Goal: Find specific page/section: Find specific page/section

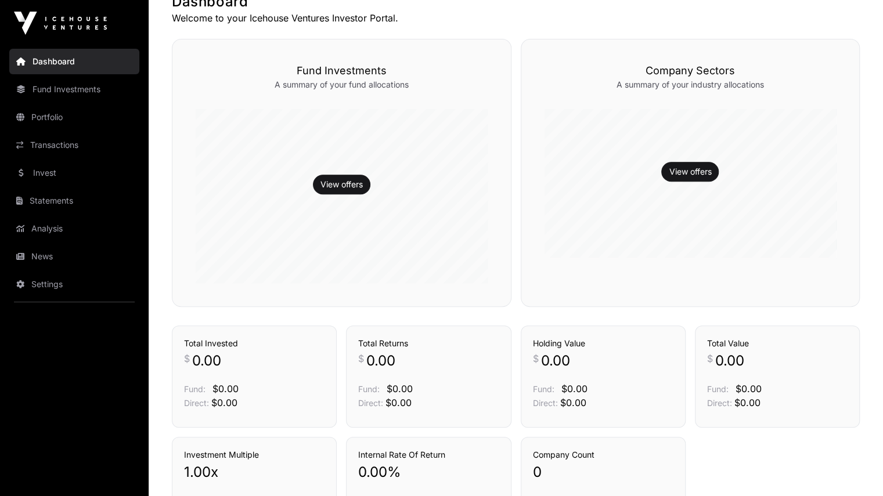
scroll to position [290, 0]
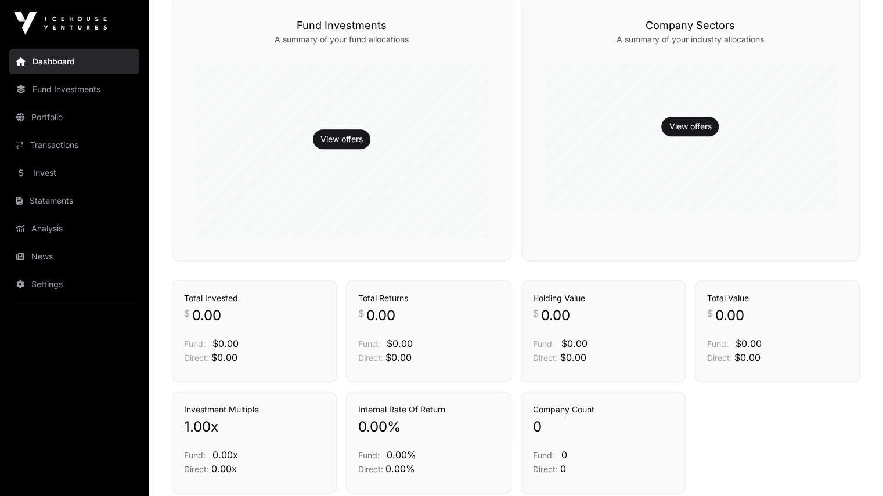
click at [49, 85] on link "Fund Investments" at bounding box center [74, 90] width 130 height 26
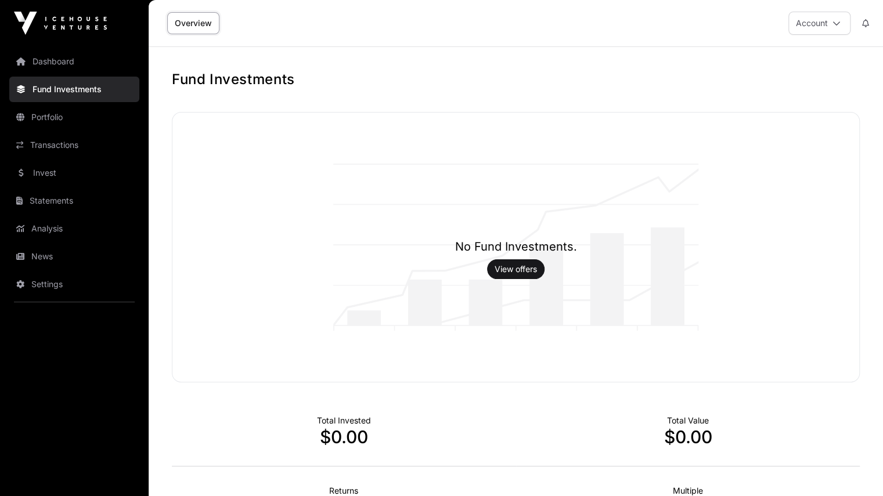
click at [48, 113] on link "Portfolio" at bounding box center [74, 117] width 130 height 26
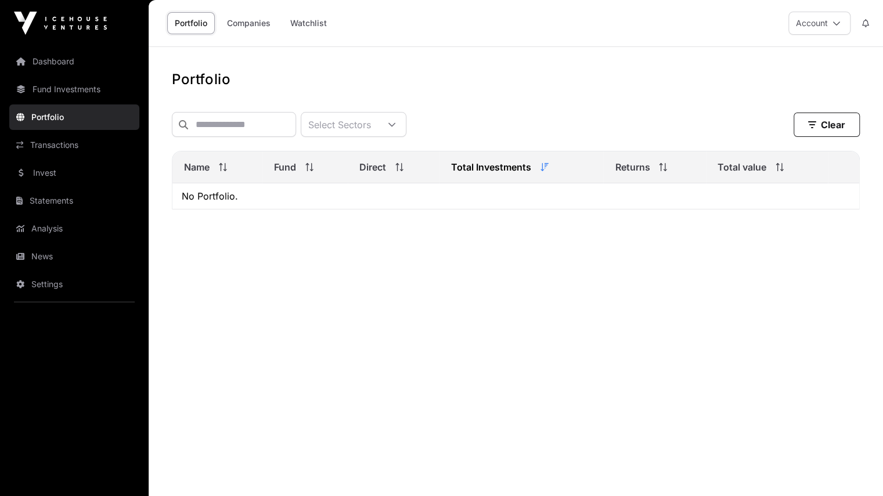
click at [60, 61] on link "Dashboard" at bounding box center [74, 62] width 130 height 26
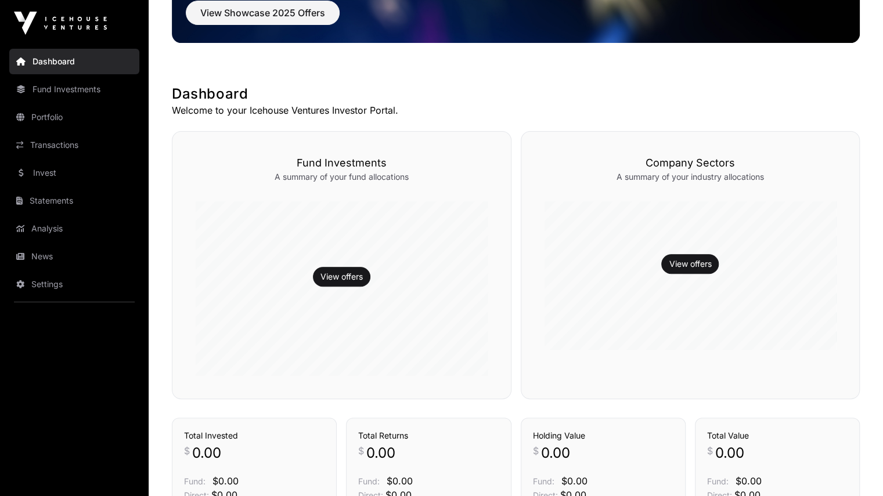
scroll to position [152, 0]
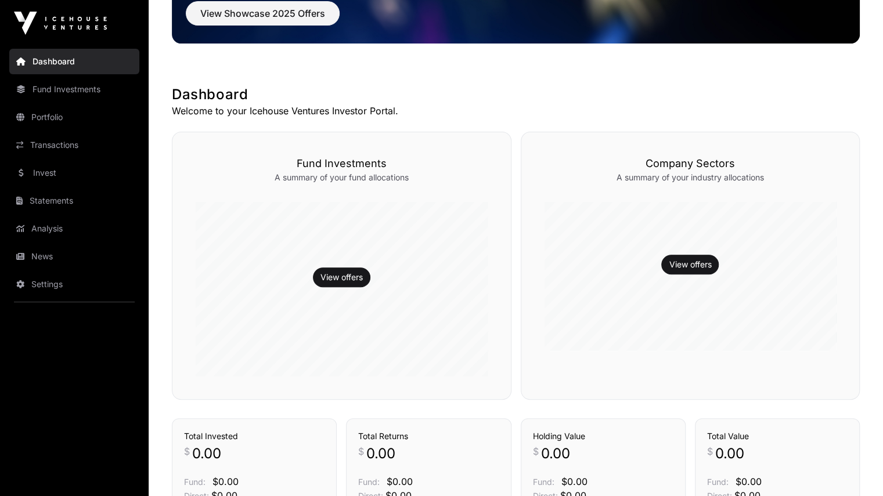
click at [684, 263] on link "View offers" at bounding box center [690, 265] width 42 height 12
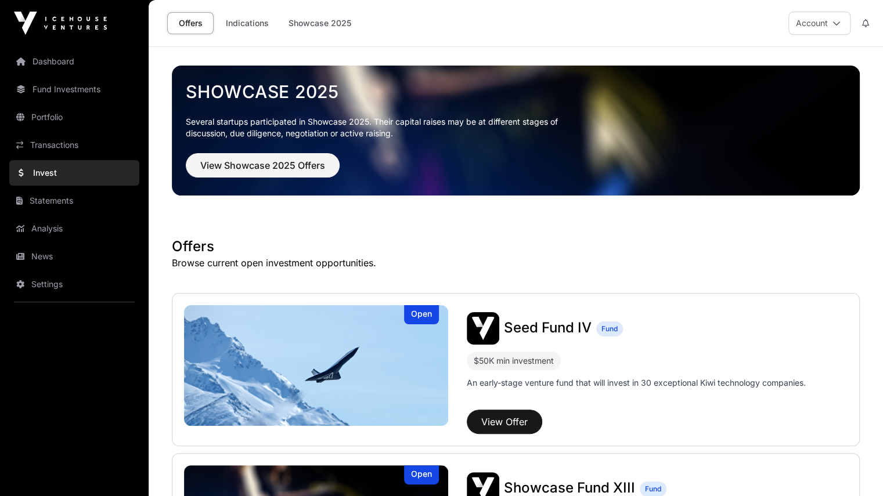
click at [250, 19] on link "Indications" at bounding box center [247, 23] width 58 height 22
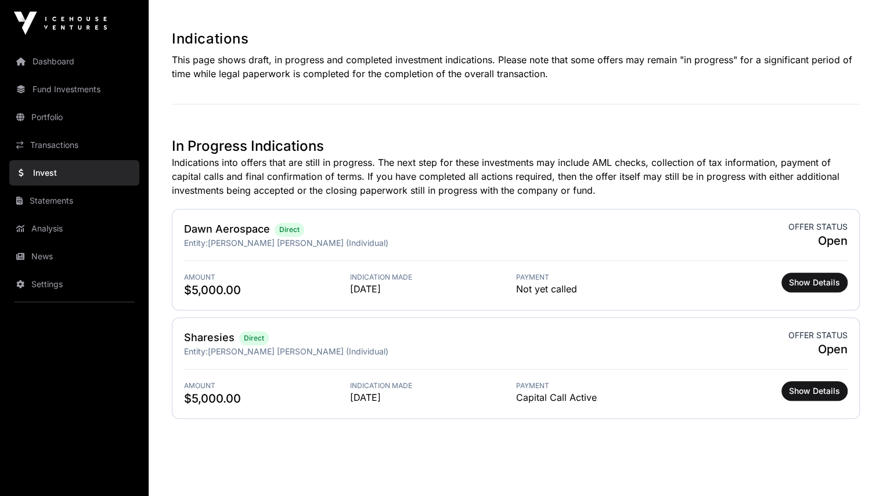
scroll to position [226, 0]
